Goal: Information Seeking & Learning: Learn about a topic

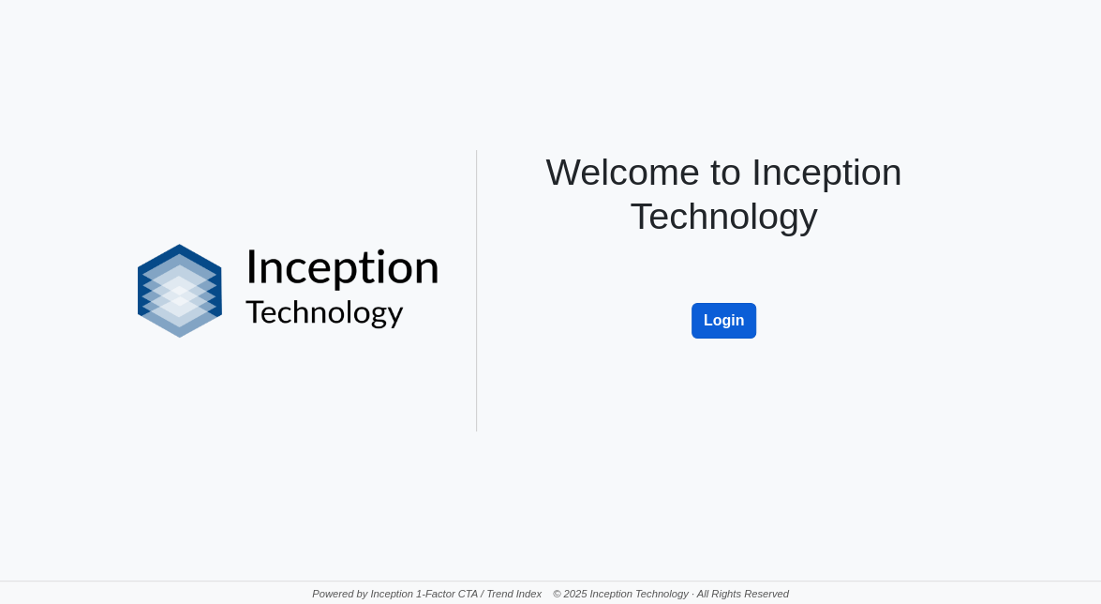
click at [733, 336] on button "Login" at bounding box center [725, 321] width 66 height 36
click at [730, 321] on button "Login" at bounding box center [725, 321] width 66 height 36
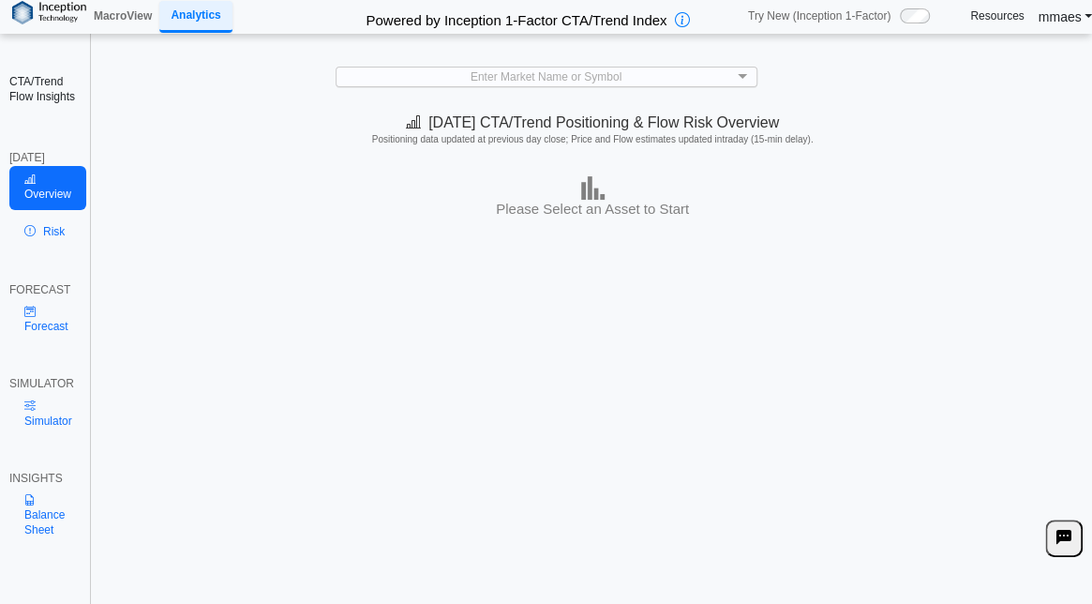
click at [575, 78] on div "Enter Market Name or Symbol" at bounding box center [546, 76] width 420 height 19
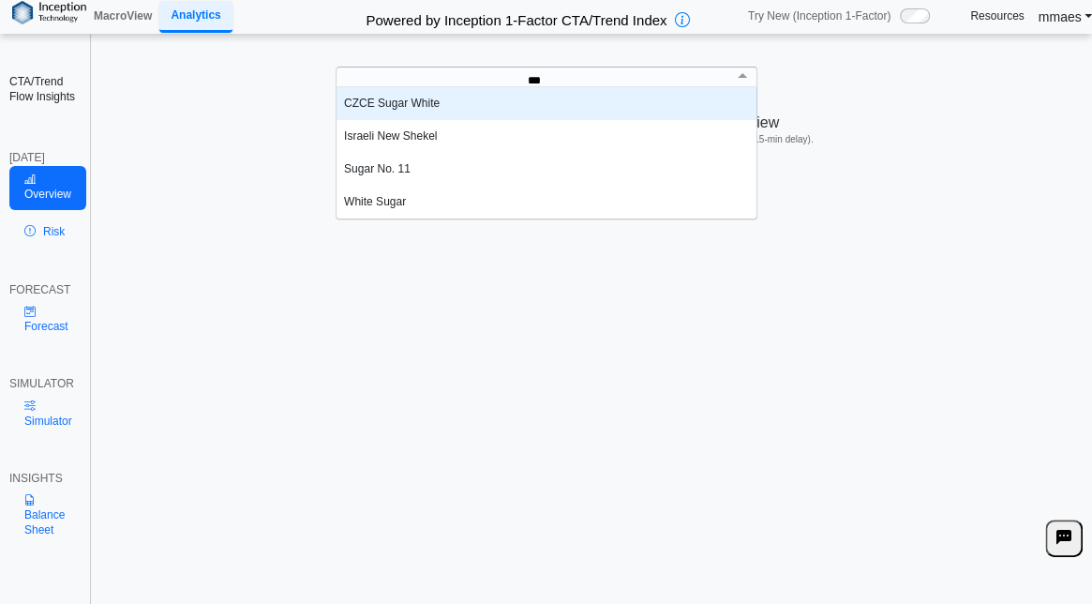
scroll to position [9, 10]
type input "*****"
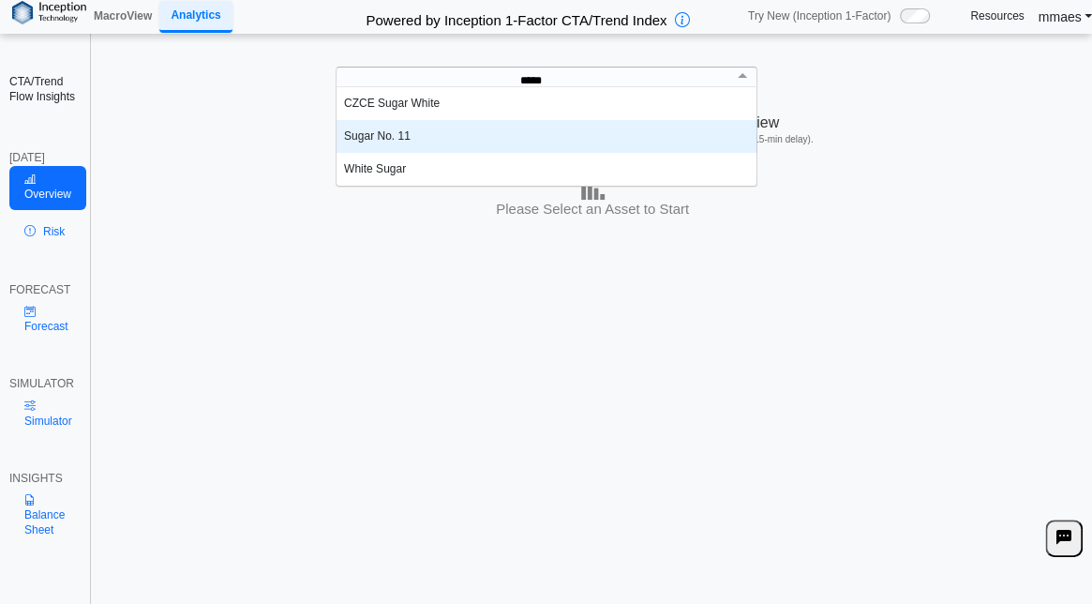
click at [433, 137] on div "Sugar No. 11" at bounding box center [546, 136] width 421 height 33
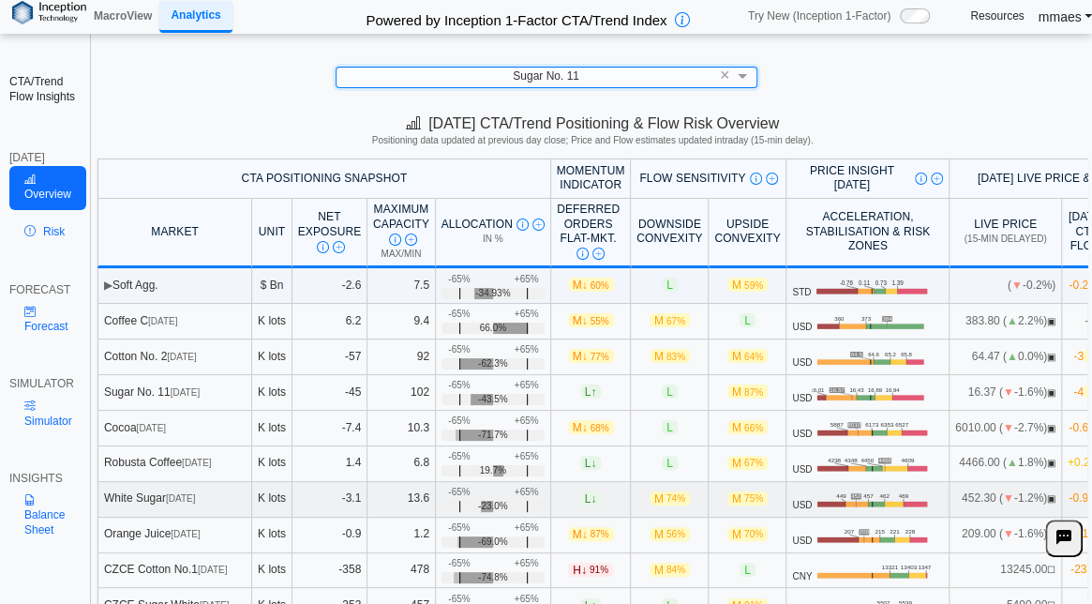
scroll to position [46, 0]
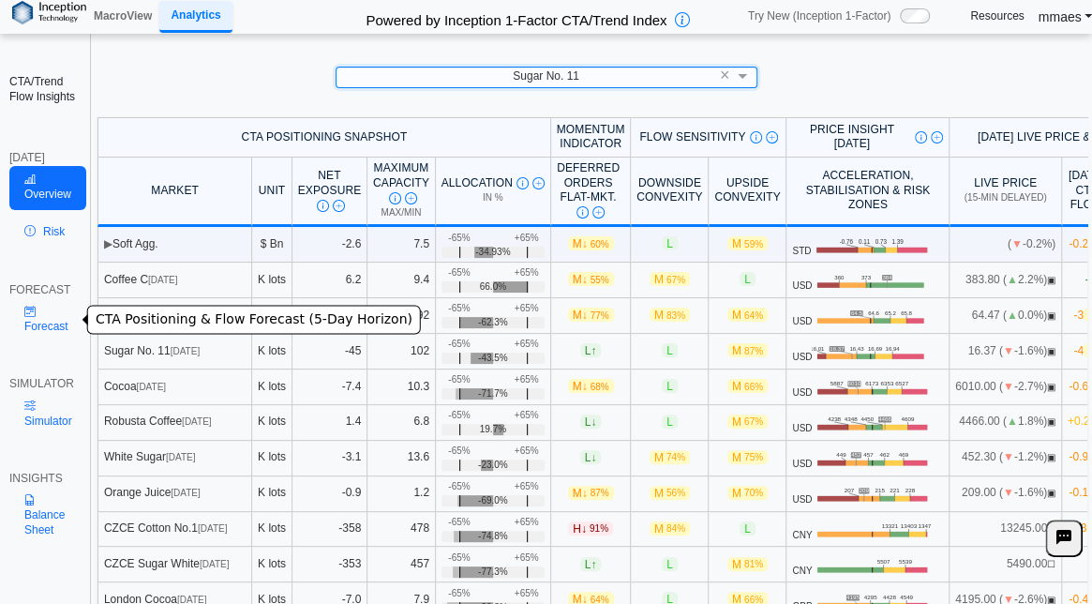
click at [37, 321] on link "Forecast" at bounding box center [46, 319] width 74 height 44
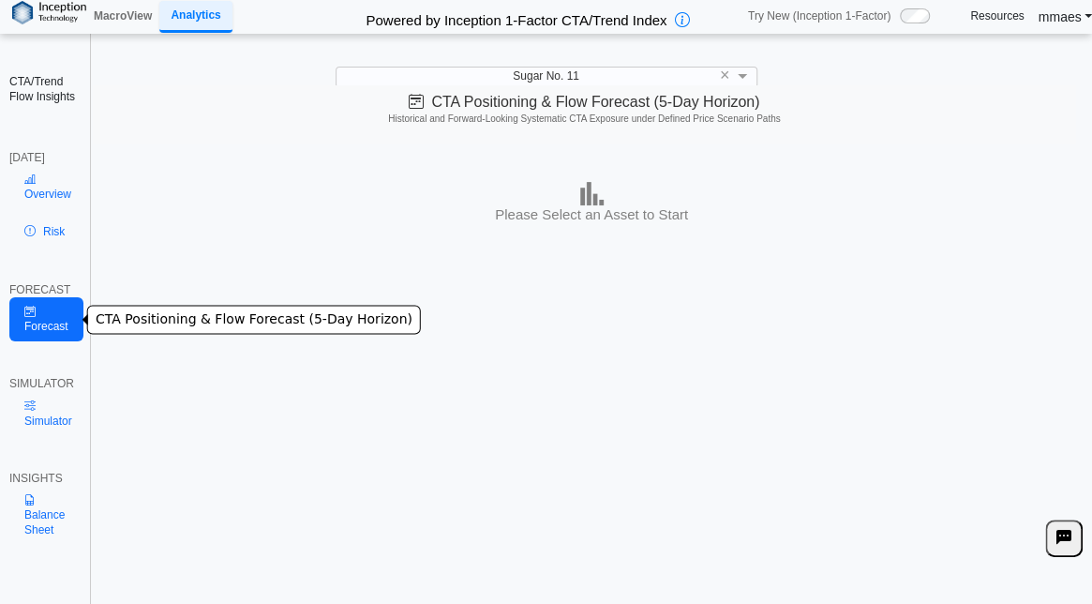
scroll to position [0, 0]
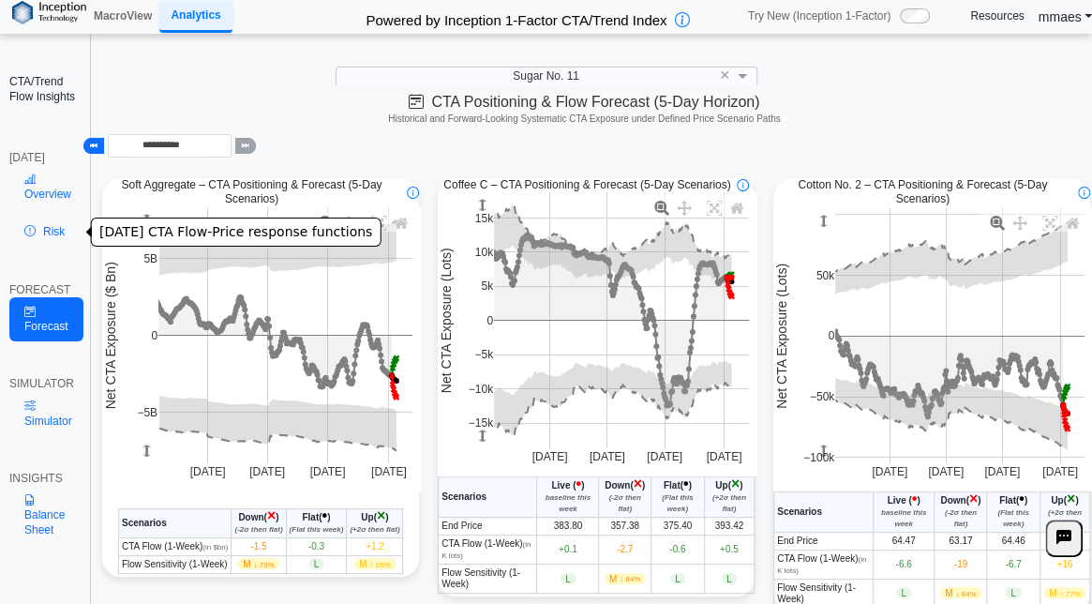
click at [51, 235] on link "Risk" at bounding box center [47, 232] width 77 height 30
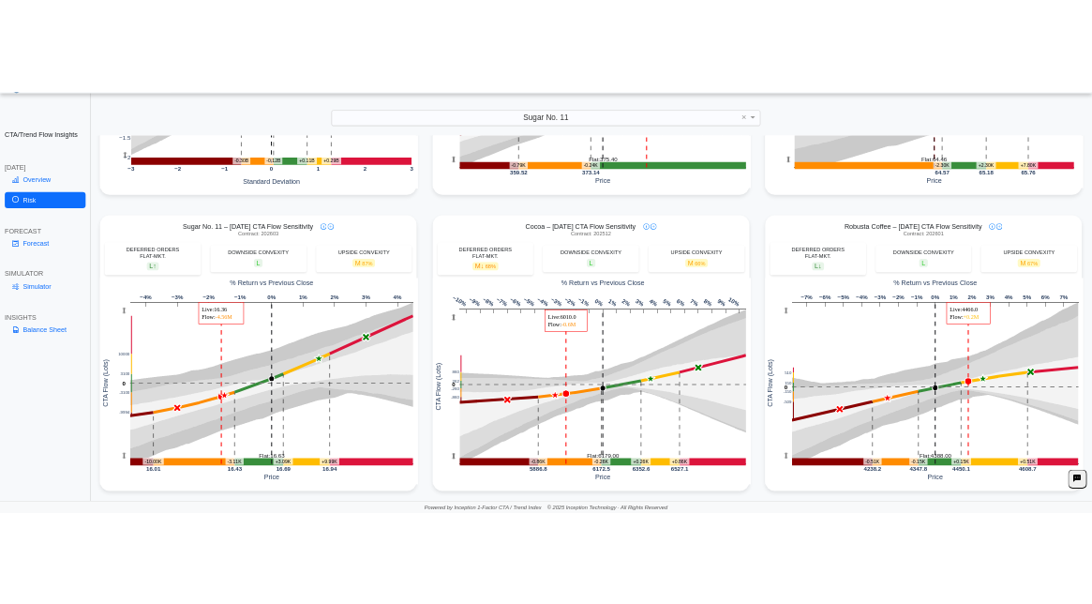
scroll to position [42, 0]
